Goal: Book appointment/travel/reservation

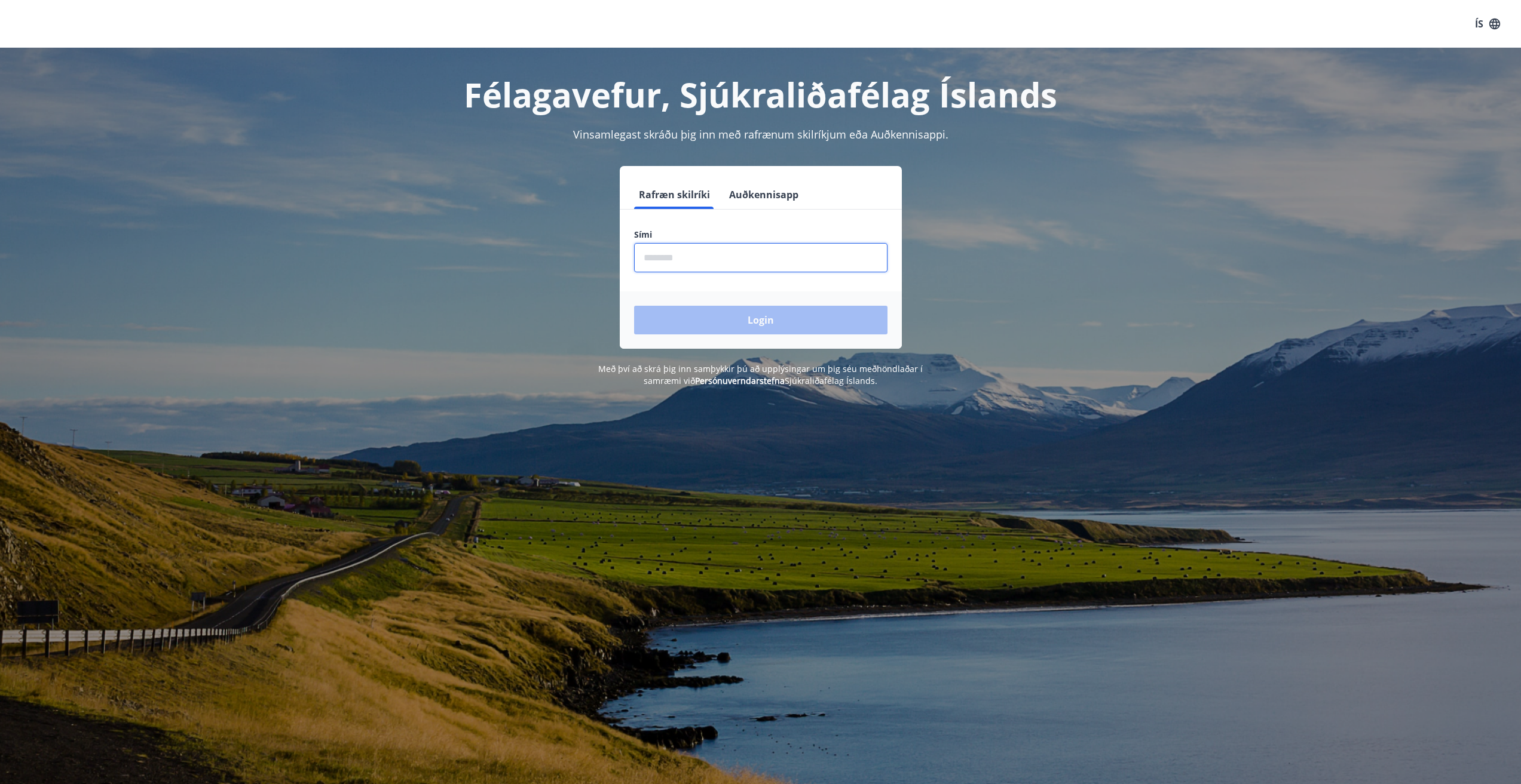
click at [695, 258] on input "phone" at bounding box center [760, 258] width 254 height 29
type input "********"
click at [757, 328] on button "Login" at bounding box center [760, 320] width 254 height 29
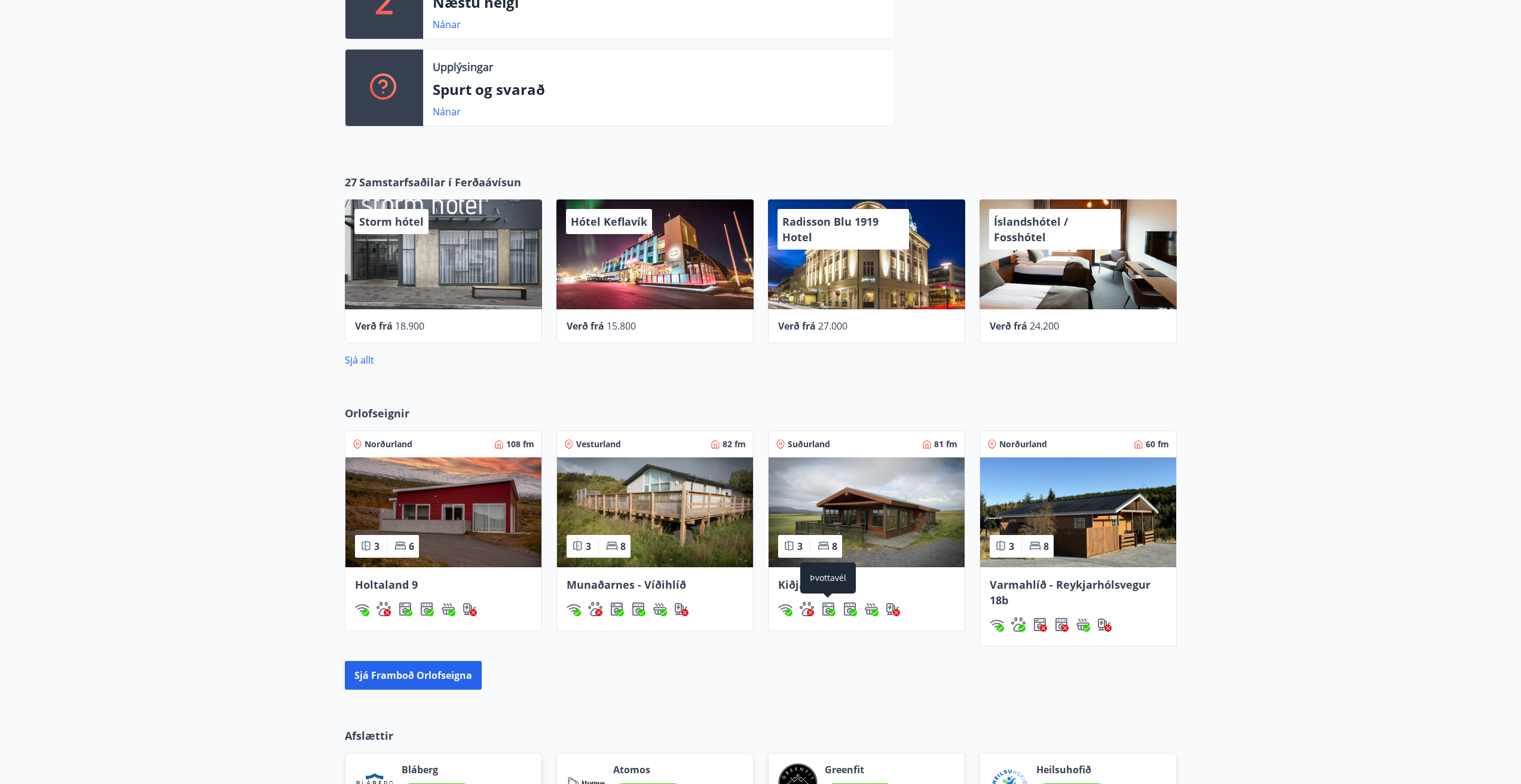
scroll to position [418, 0]
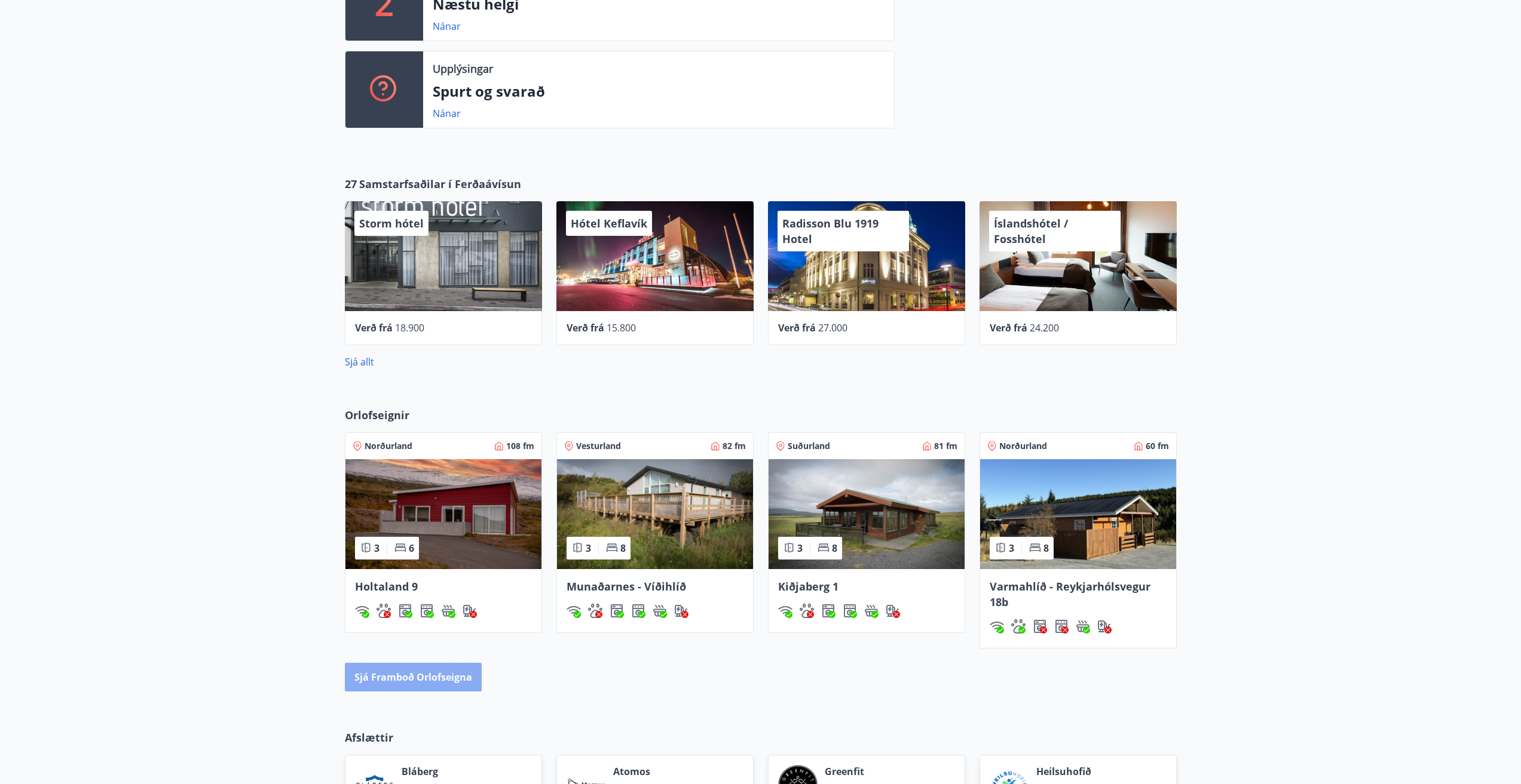
click at [422, 676] on button "Sjá framboð orlofseigna" at bounding box center [414, 677] width 137 height 29
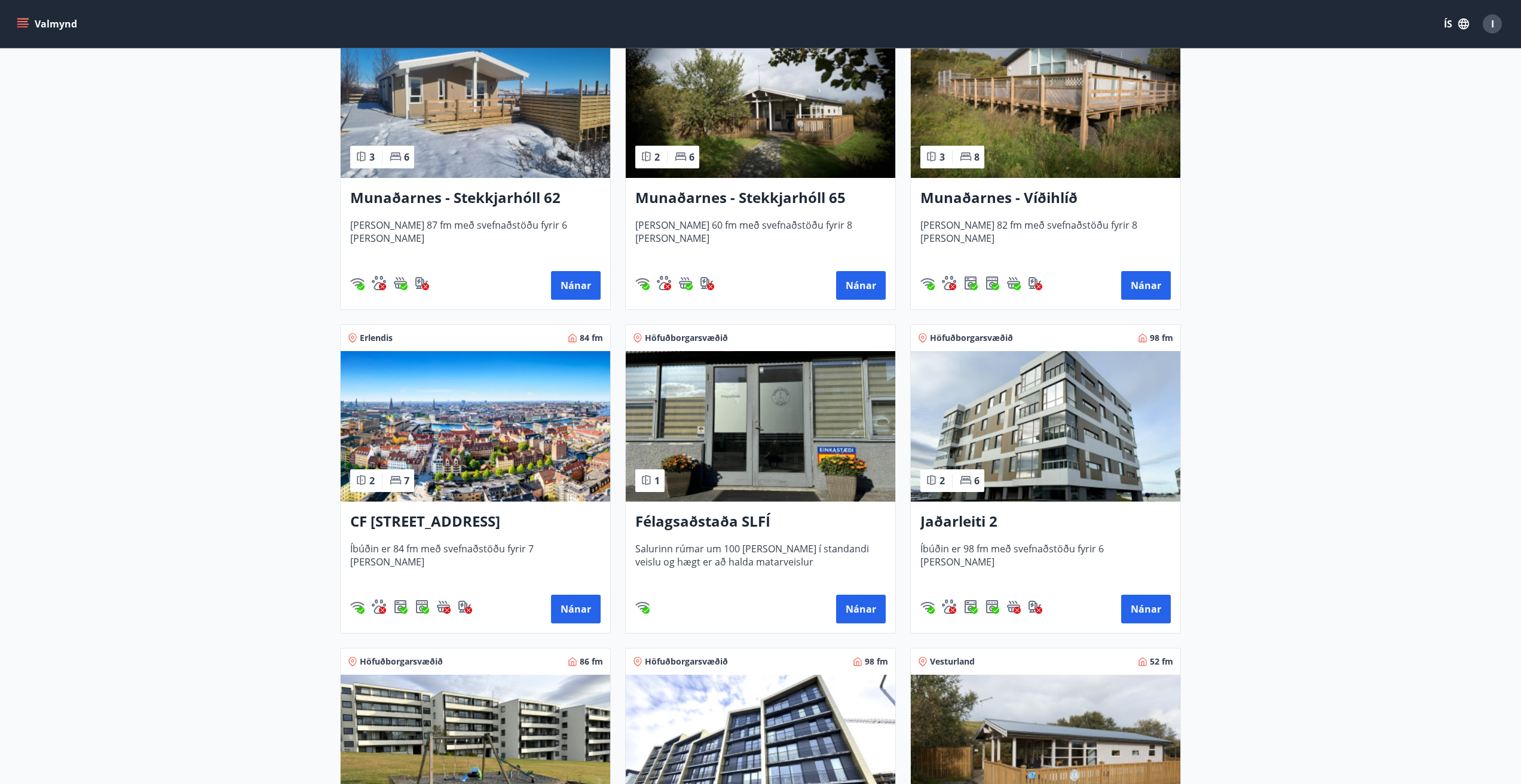
scroll to position [299, 0]
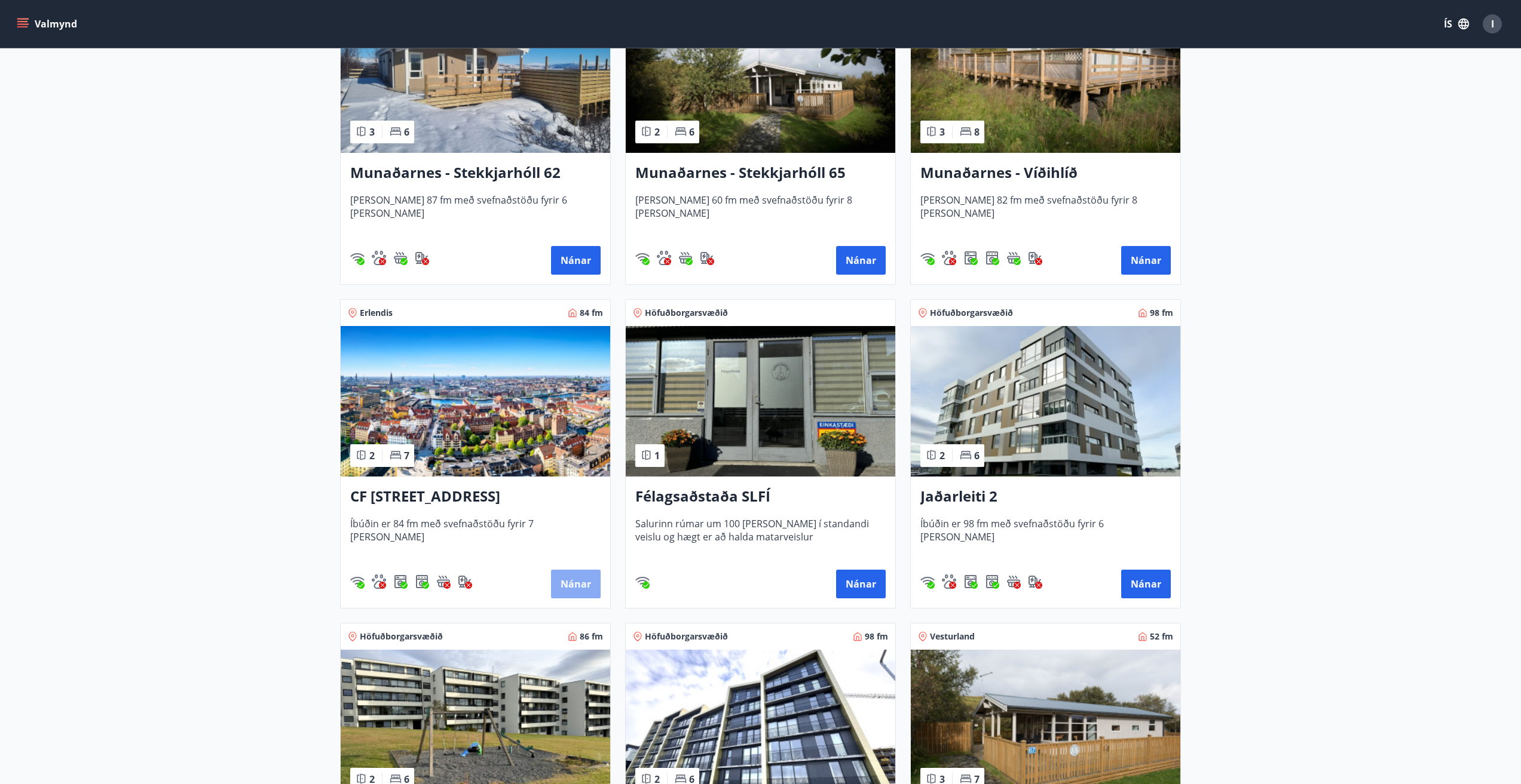
click at [580, 581] on button "Nánar" at bounding box center [576, 584] width 50 height 29
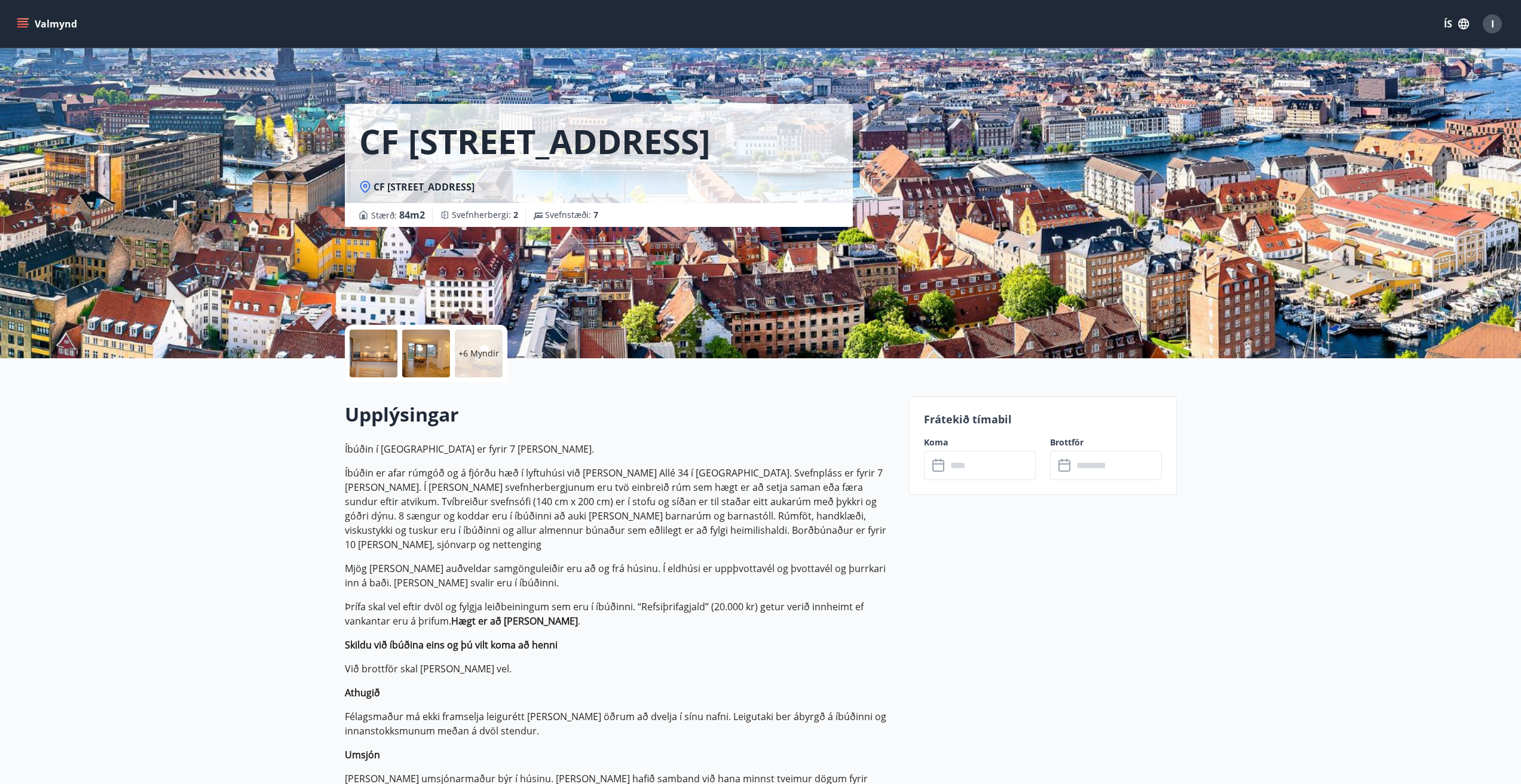
click at [473, 351] on p "+6 Myndir" at bounding box center [479, 354] width 41 height 12
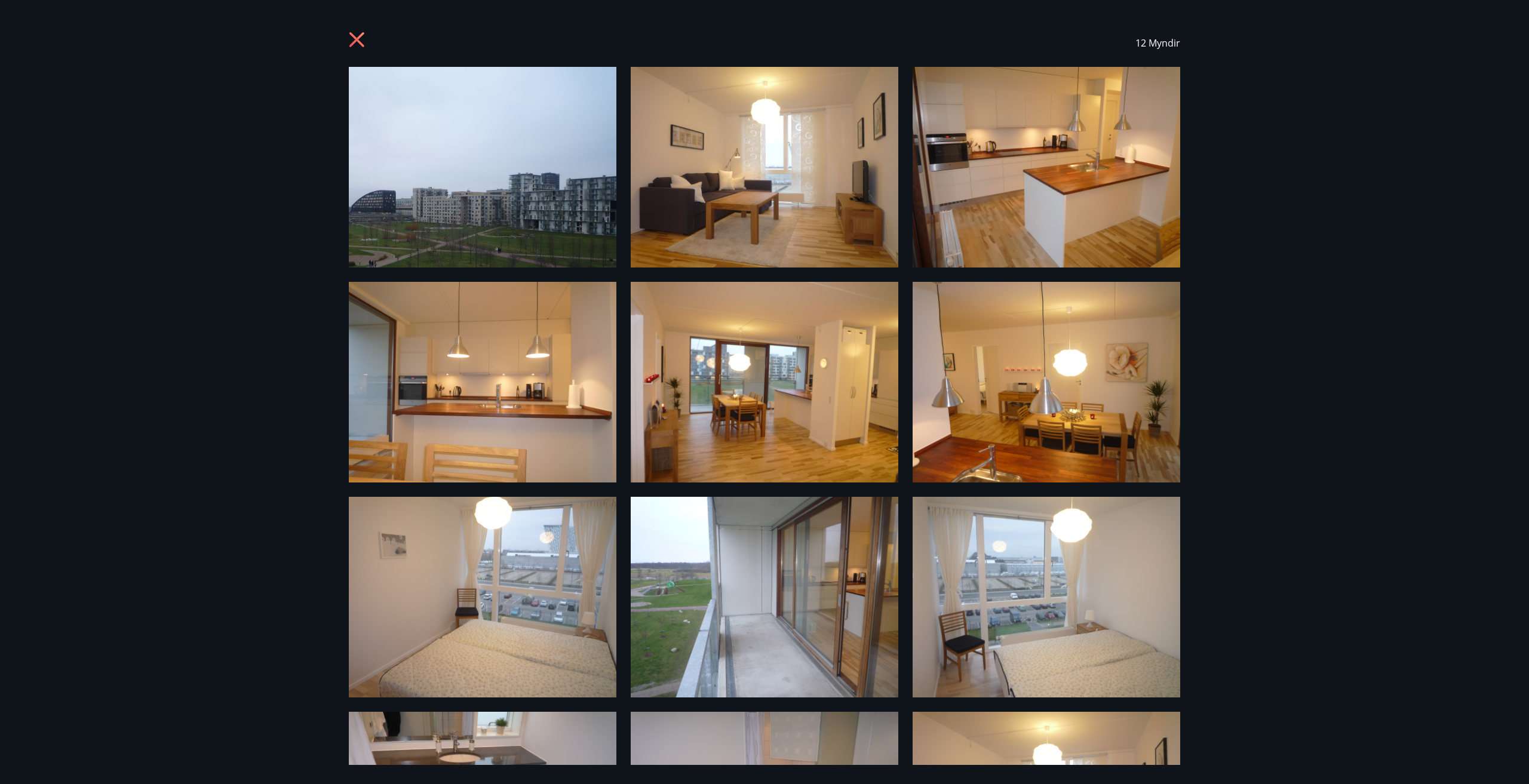
click at [354, 35] on icon at bounding box center [358, 41] width 19 height 19
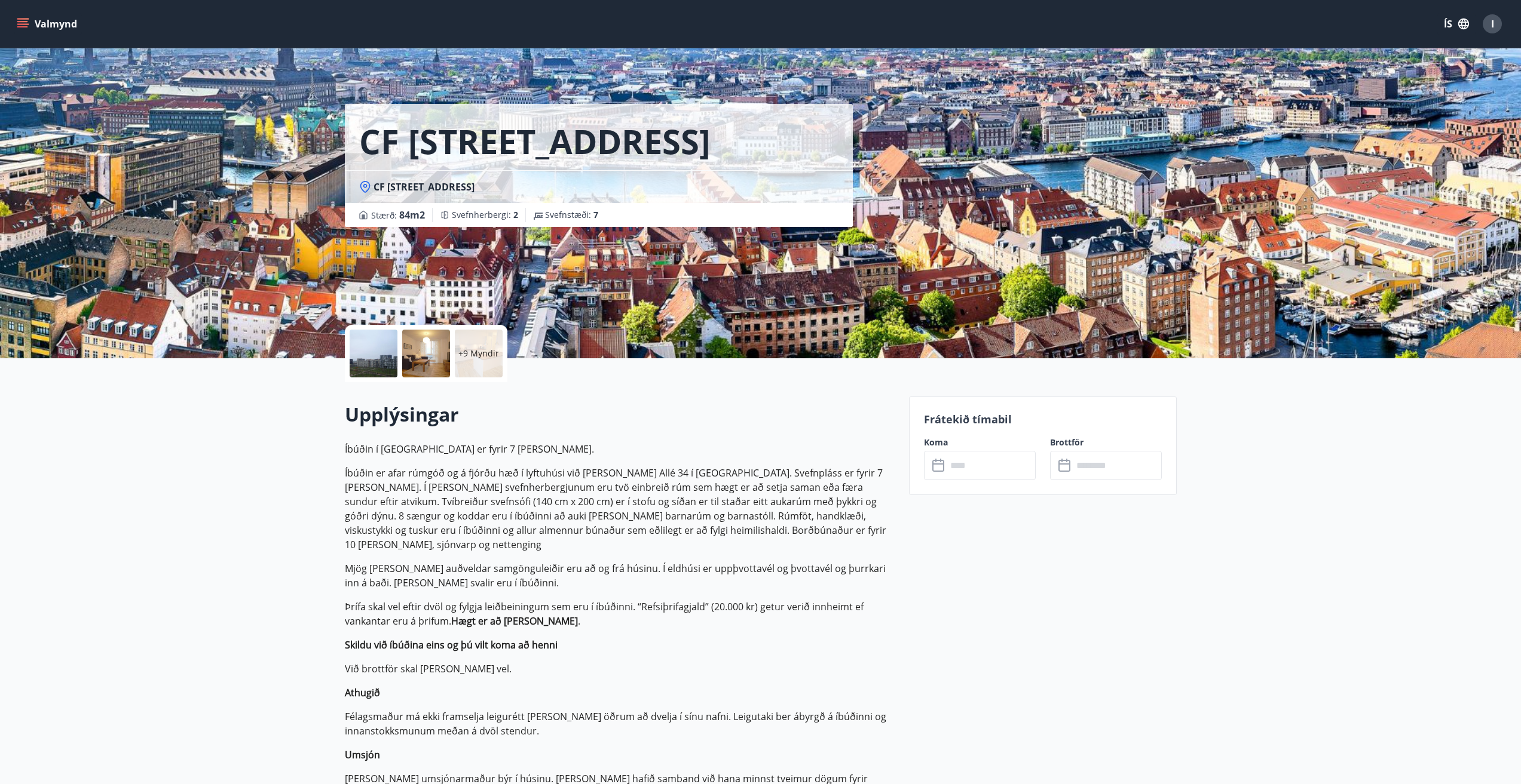
click at [937, 459] on icon at bounding box center [939, 465] width 15 height 15
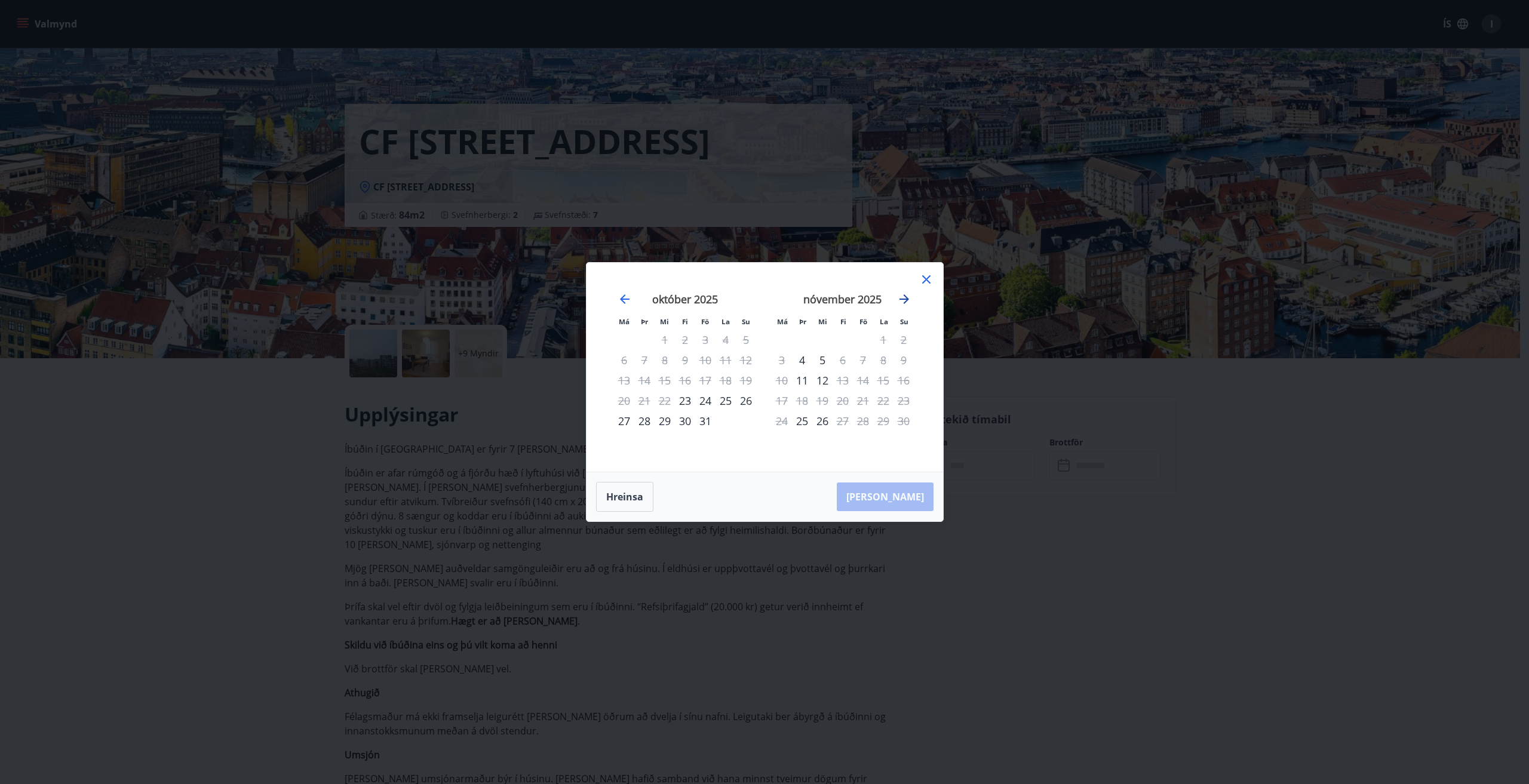
click at [906, 299] on icon "Move forward to switch to the next month." at bounding box center [904, 299] width 9 height 9
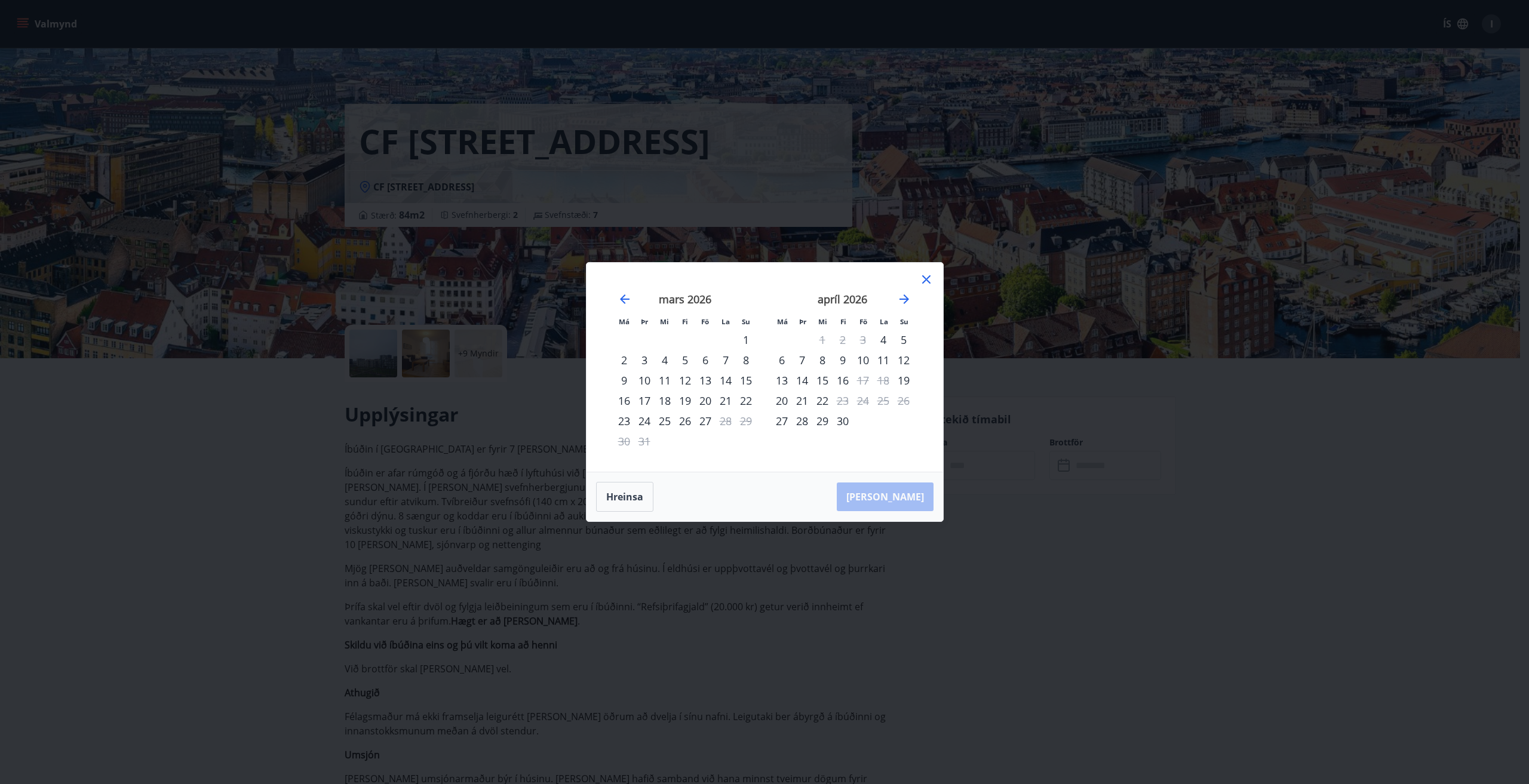
click at [929, 278] on icon at bounding box center [926, 279] width 15 height 15
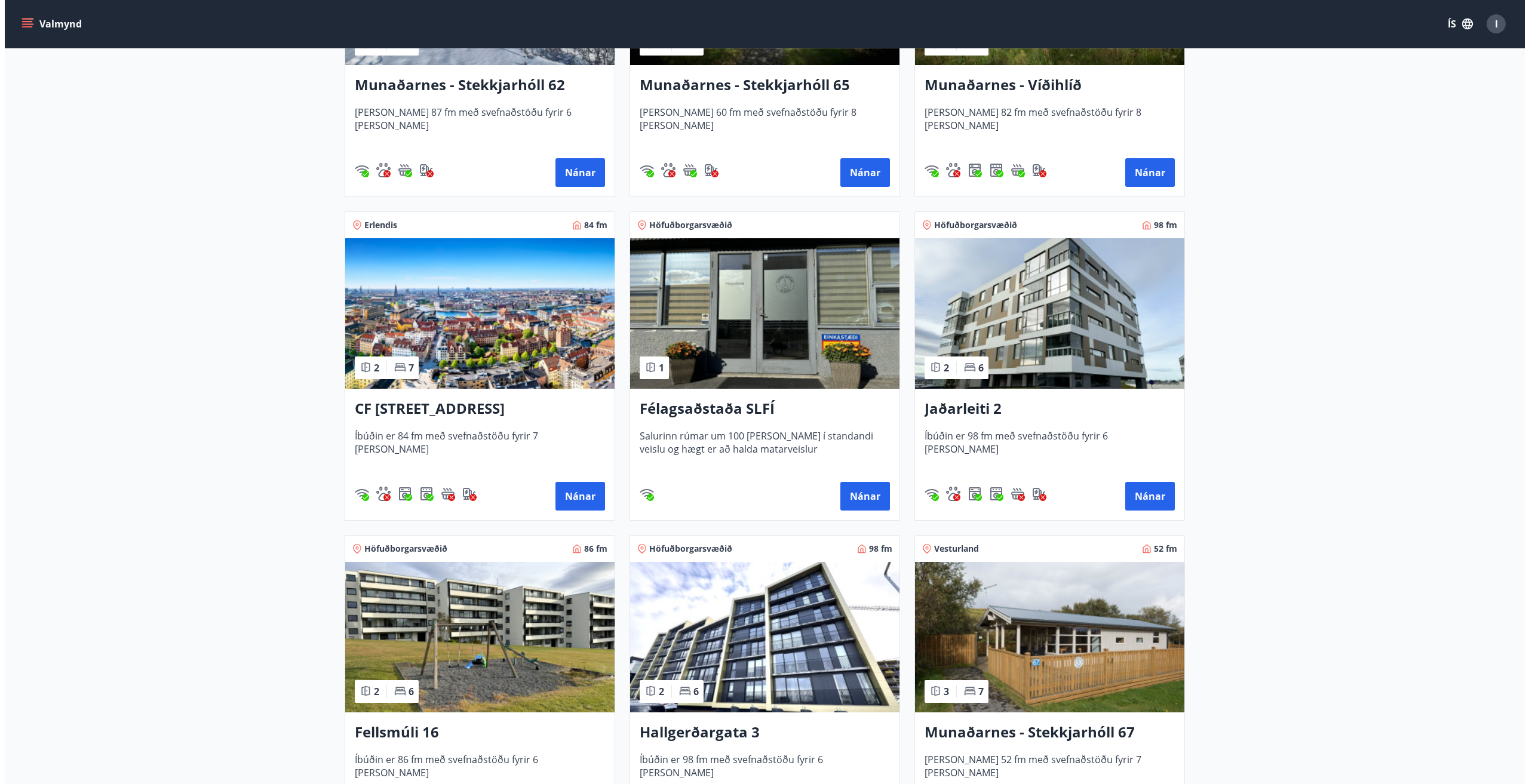
scroll to position [381, 0]
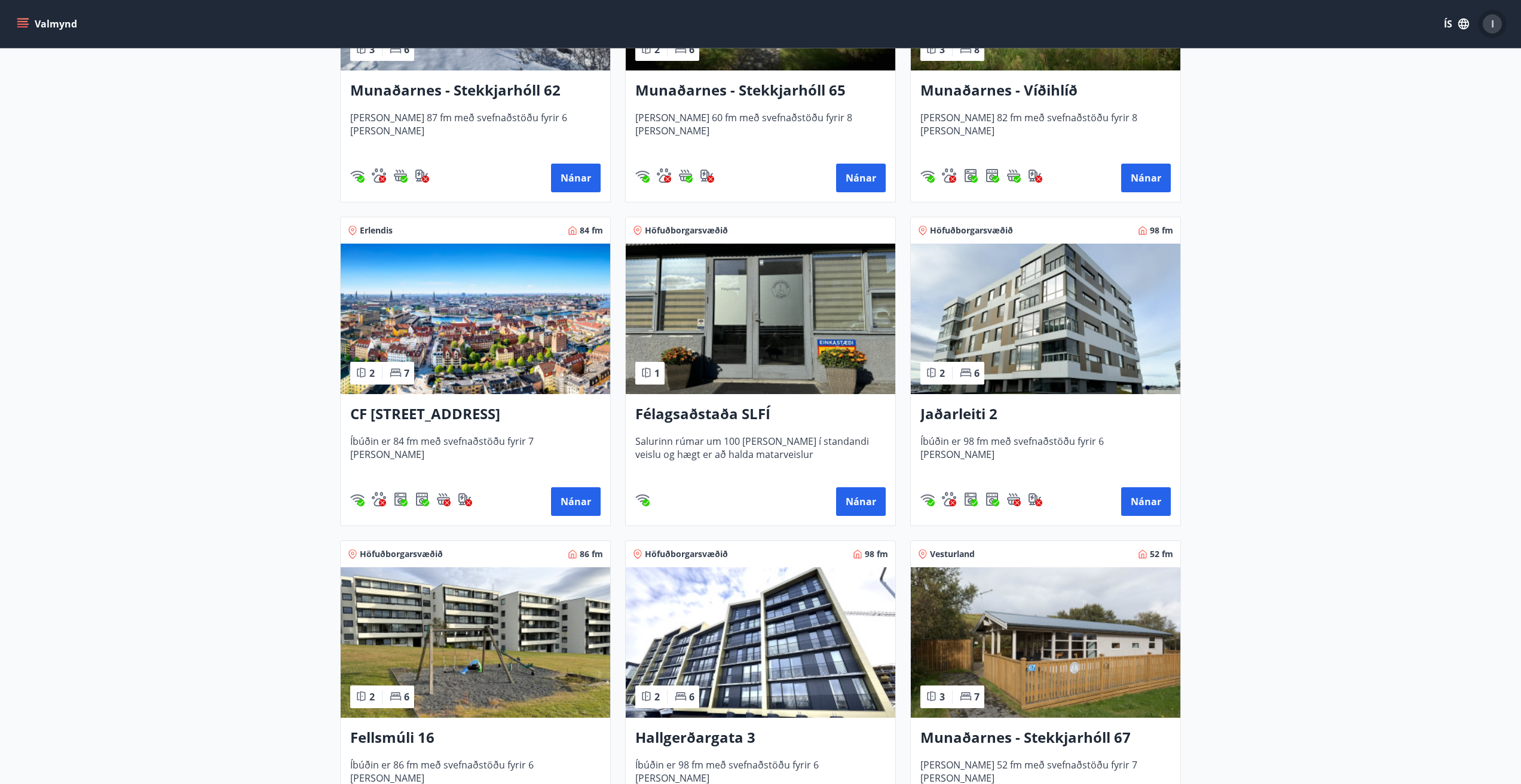
click at [1492, 27] on span "I" at bounding box center [1492, 23] width 3 height 13
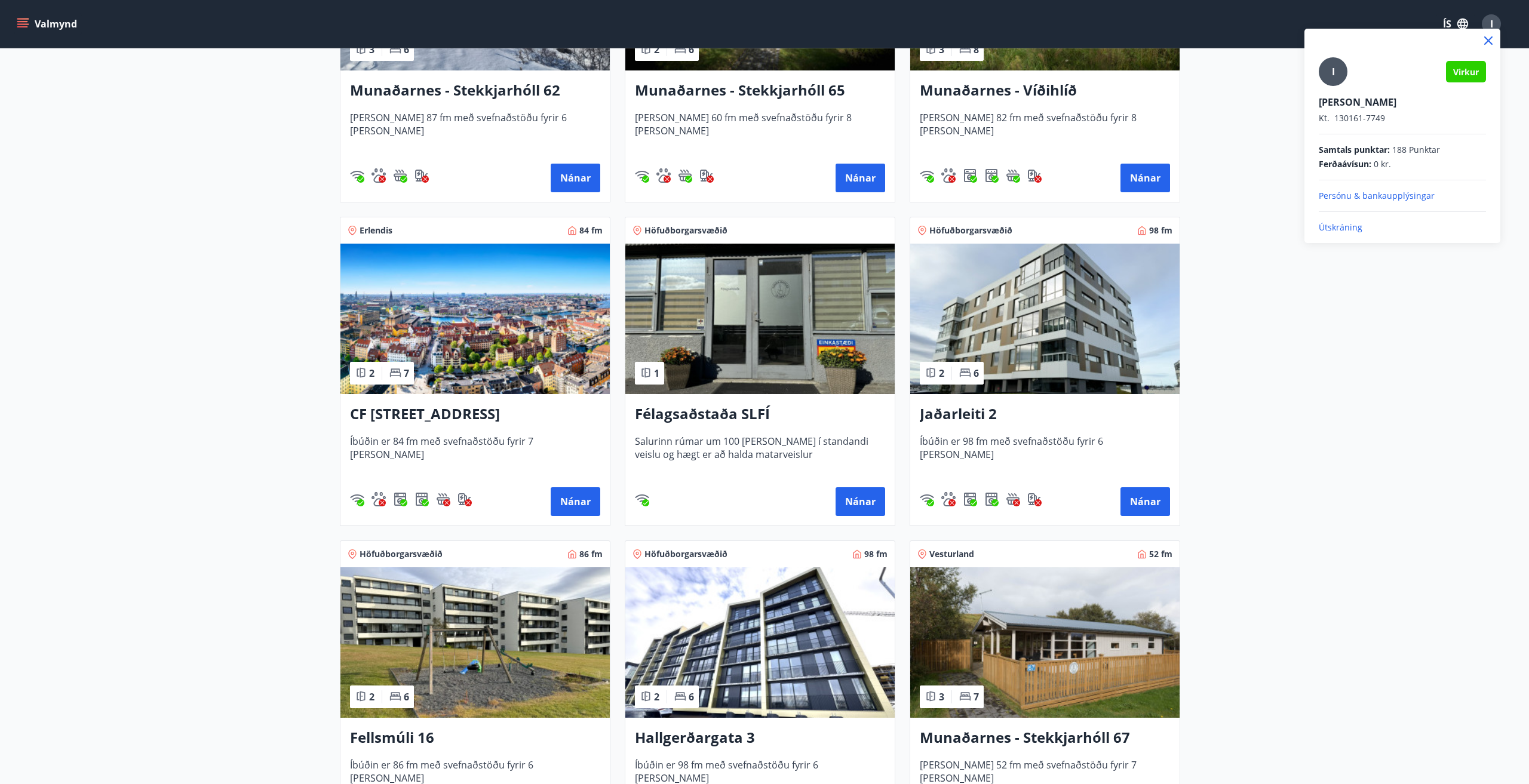
click at [1342, 223] on p "Útskráning" at bounding box center [1403, 227] width 167 height 12
